Goal: Transaction & Acquisition: Subscribe to service/newsletter

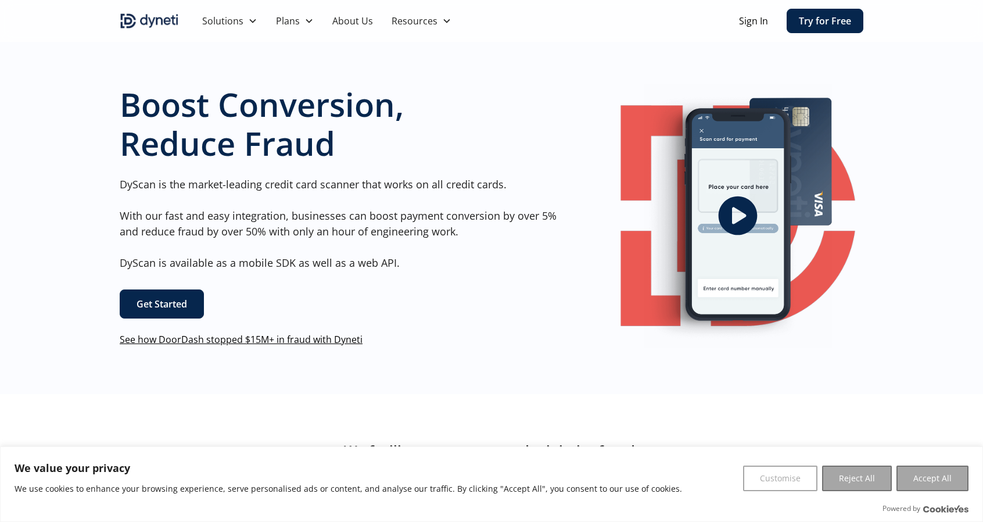
click at [829, 27] on link "Try for Free" at bounding box center [824, 21] width 77 height 24
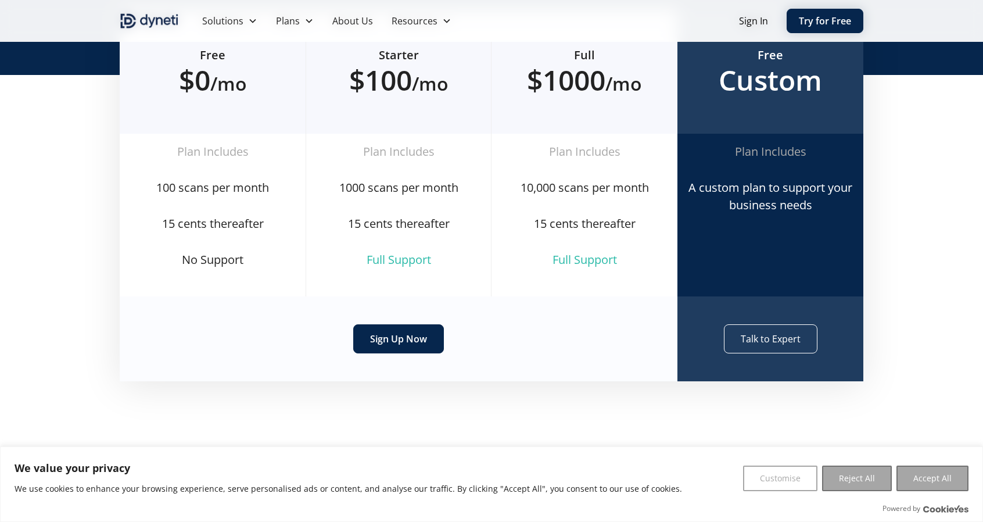
scroll to position [203, 0]
click at [387, 340] on link "Sign Up Now" at bounding box center [398, 338] width 91 height 29
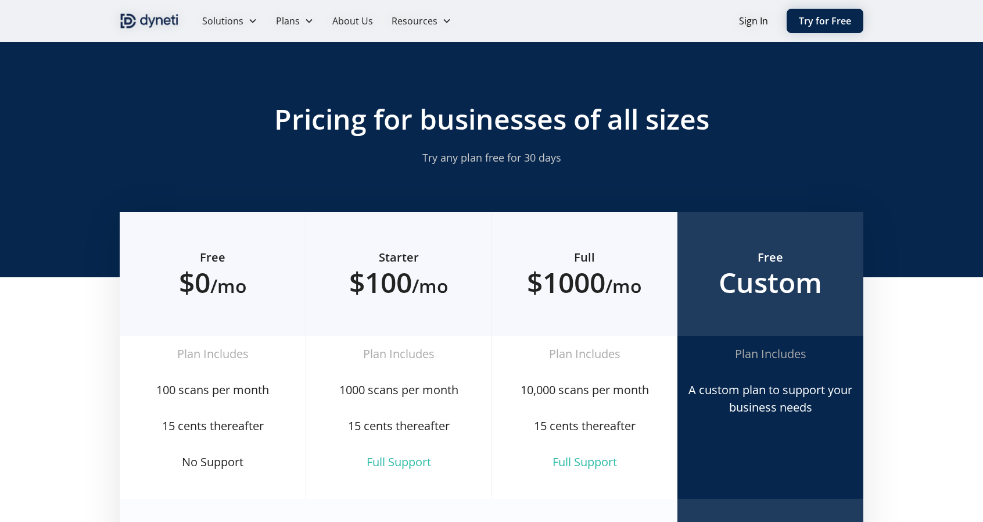
scroll to position [203, 0]
